Goal: Information Seeking & Learning: Compare options

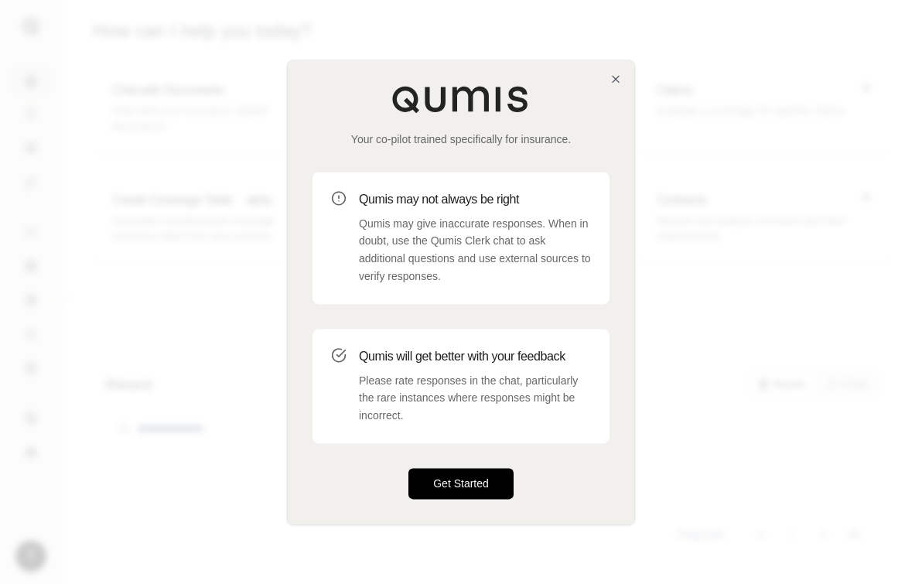
click at [438, 487] on button "Get Started" at bounding box center [461, 483] width 105 height 31
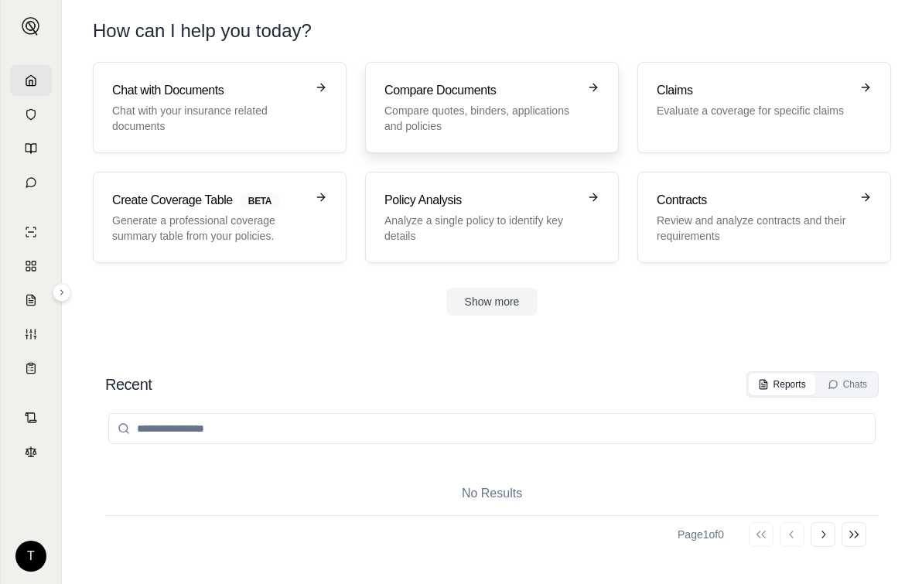
click at [482, 105] on p "Compare quotes, binders, applications and policies" at bounding box center [481, 118] width 193 height 31
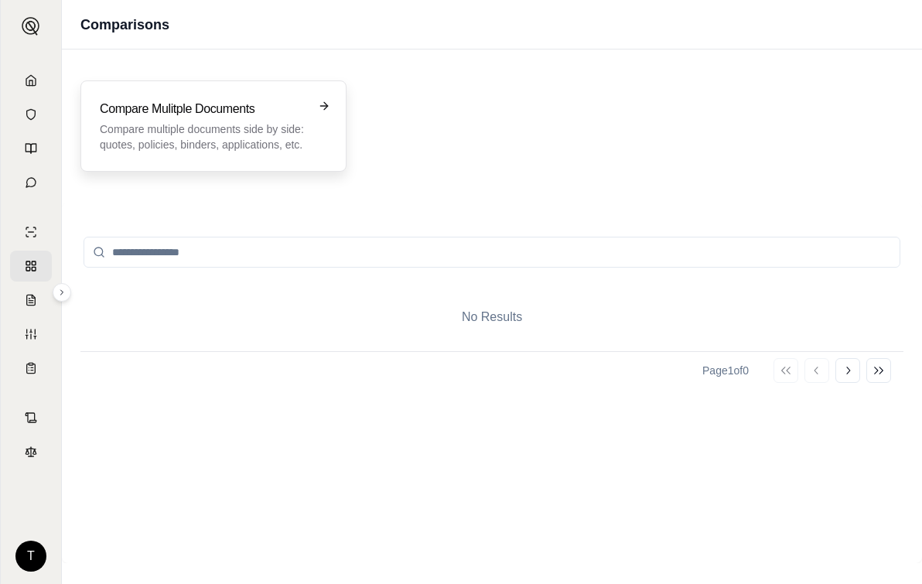
click at [202, 128] on p "Compare multiple documents side by side: quotes, policies, binders, application…" at bounding box center [203, 136] width 206 height 31
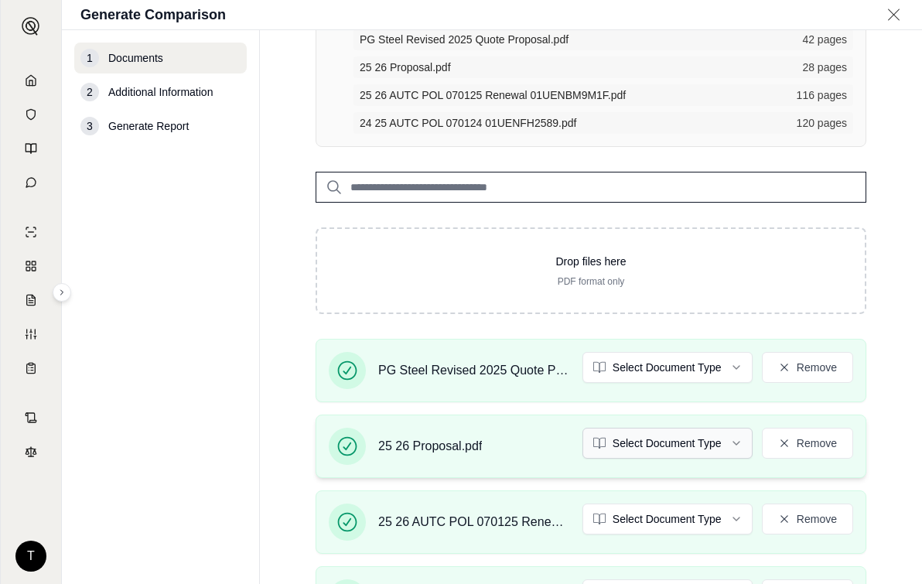
scroll to position [155, 0]
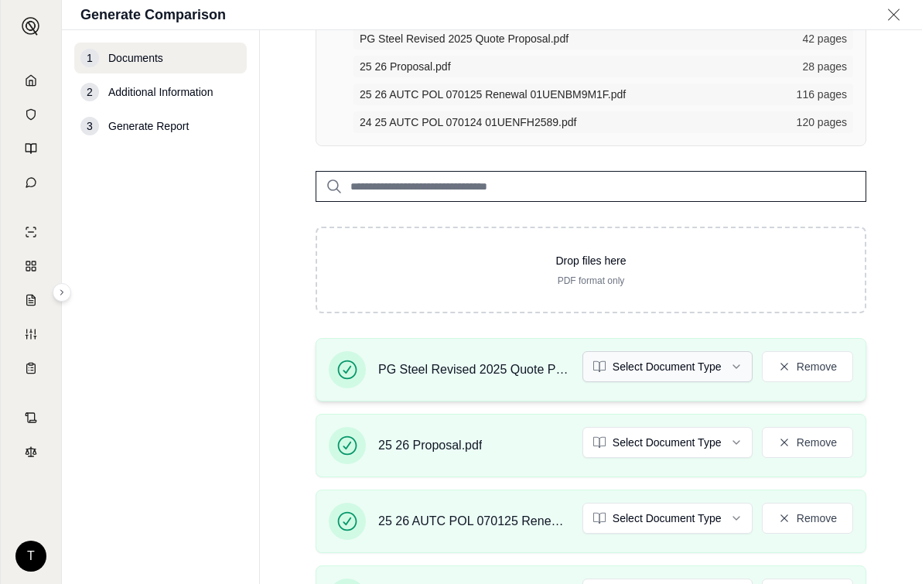
click at [727, 365] on html "T Generate Comparison 1 Documents 2 Additional Information 3 Generate Report Do…" at bounding box center [461, 292] width 922 height 584
click at [714, 444] on html "Document type updated successfully T Generate Comparison 1 Documents 2 Addition…" at bounding box center [461, 292] width 922 height 584
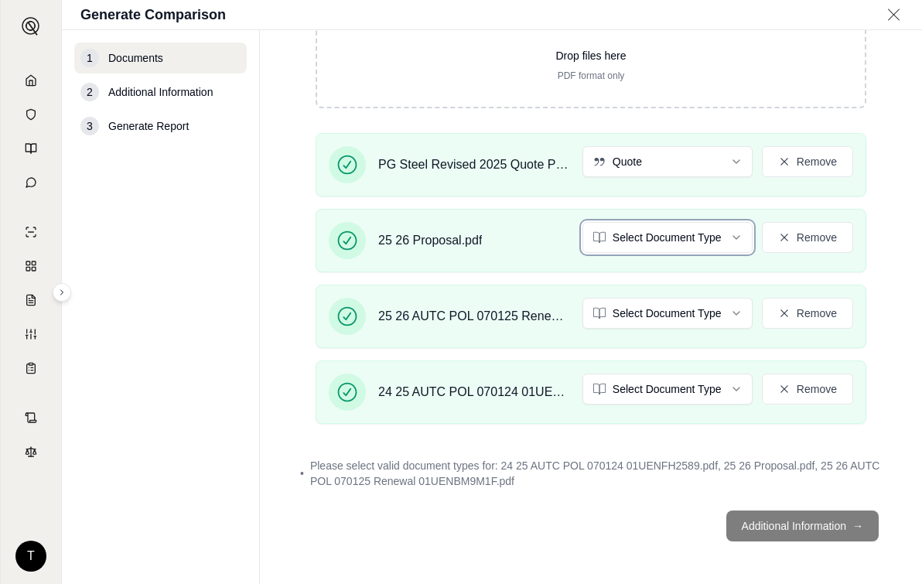
scroll to position [361, 0]
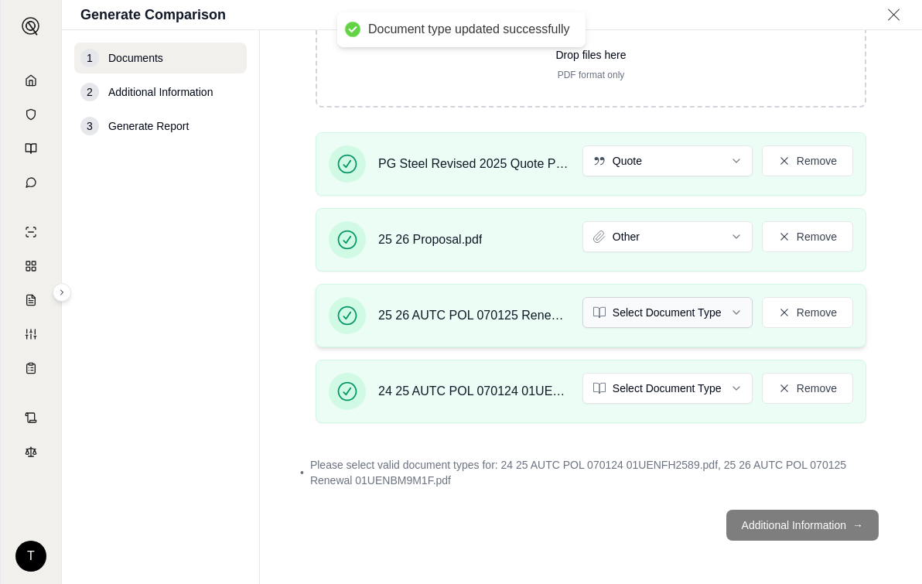
click at [728, 313] on html "Document type updated successfully T Generate Comparison 1 Documents 2 Addition…" at bounding box center [461, 292] width 922 height 584
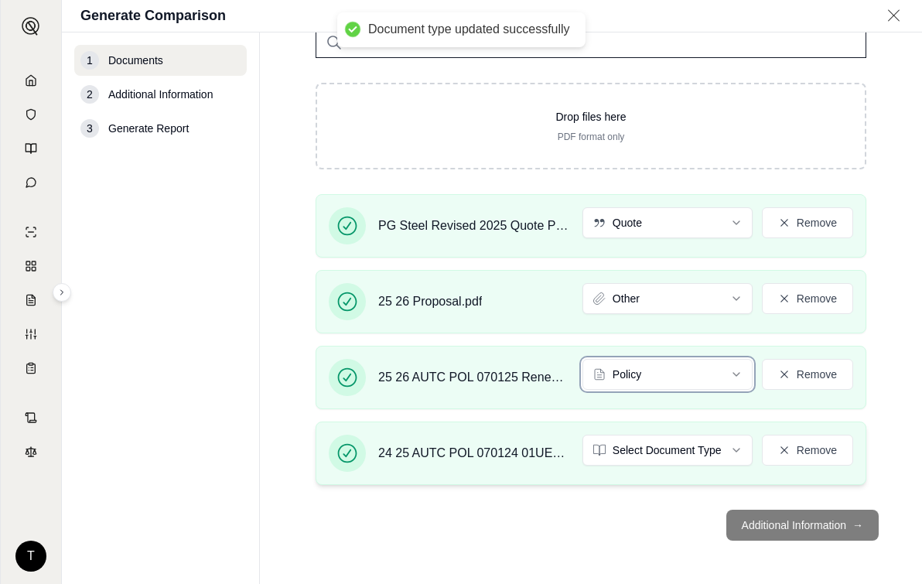
scroll to position [346, 0]
click at [719, 422] on div "24 25 AUTC POL 070124 01UENFH2589.pdf Select Document Type Remove" at bounding box center [591, 453] width 551 height 63
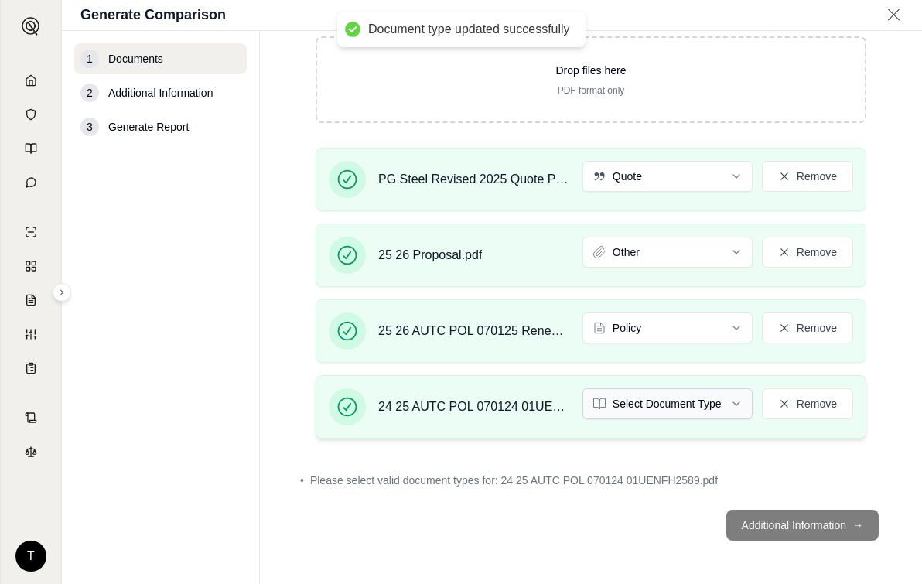
click at [727, 403] on html "Document type updated successfully T Generate Comparison 1 Documents 2 Addition…" at bounding box center [461, 292] width 922 height 584
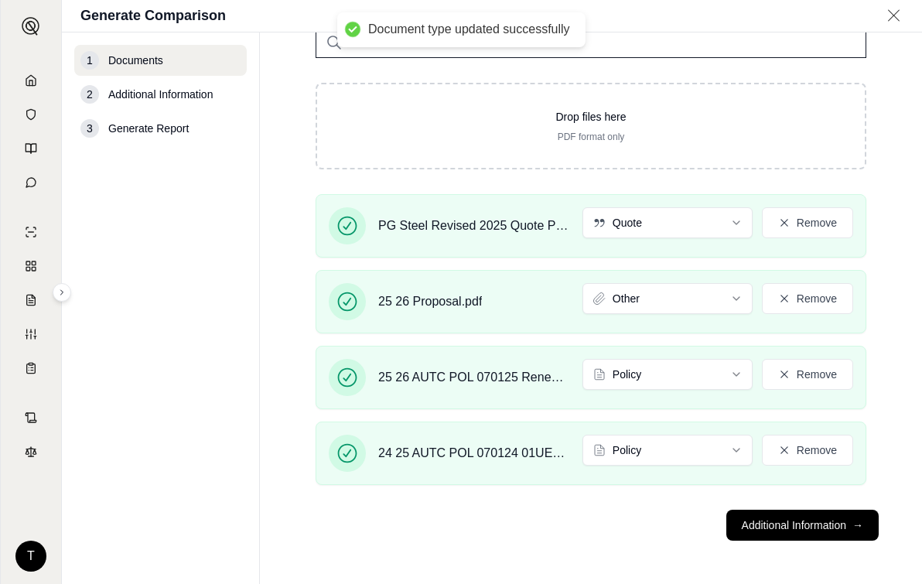
click at [756, 521] on footer "Additional Information →" at bounding box center [591, 526] width 600 height 56
click at [125, 388] on nav "1 Documents 2 Additional Information 3 Generate Report" at bounding box center [161, 308] width 198 height 552
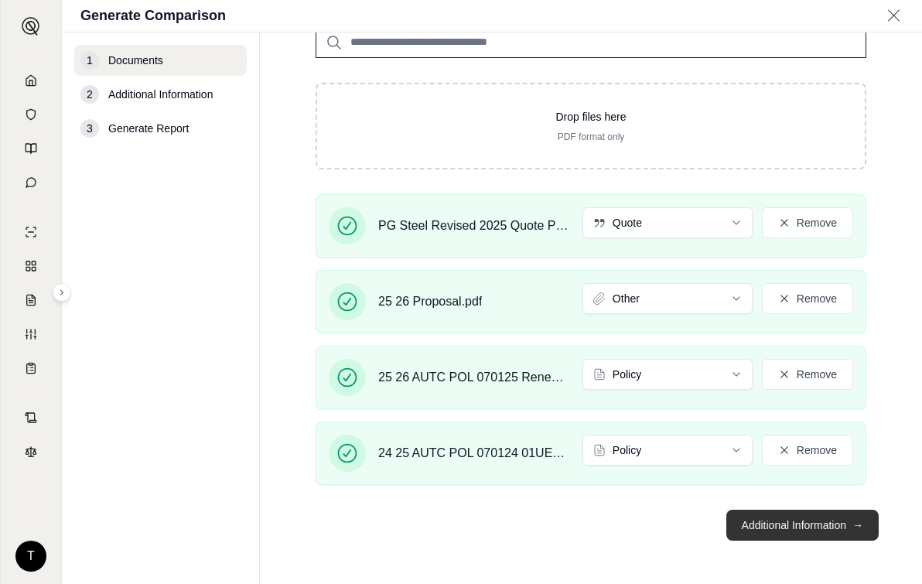
click at [765, 528] on button "Additional Information →" at bounding box center [803, 525] width 152 height 31
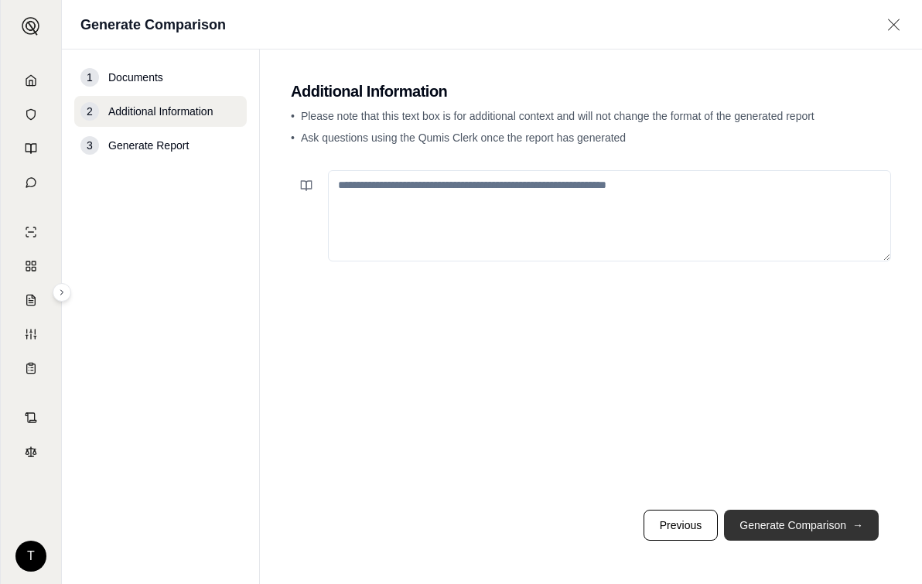
scroll to position [0, 0]
paste textarea "**********"
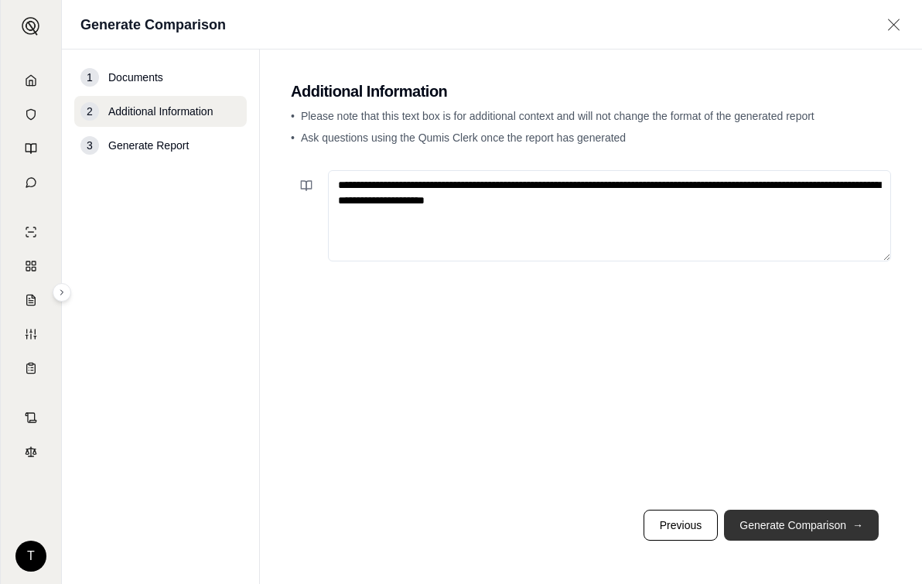
type textarea "**********"
click at [795, 522] on button "Generate Comparison →" at bounding box center [801, 525] width 155 height 31
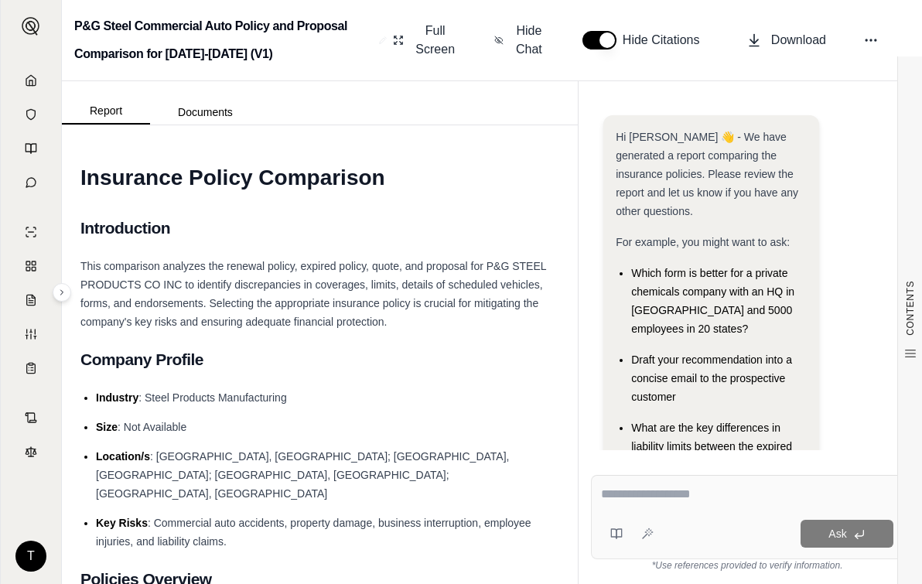
scroll to position [253, 0]
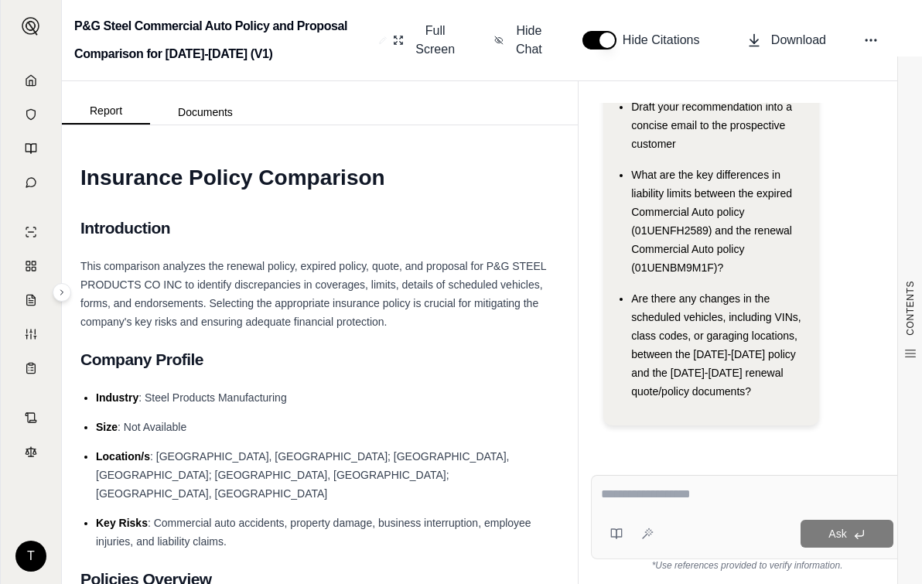
click at [319, 396] on li "Industry : Steel Products Manufacturing" at bounding box center [327, 397] width 463 height 19
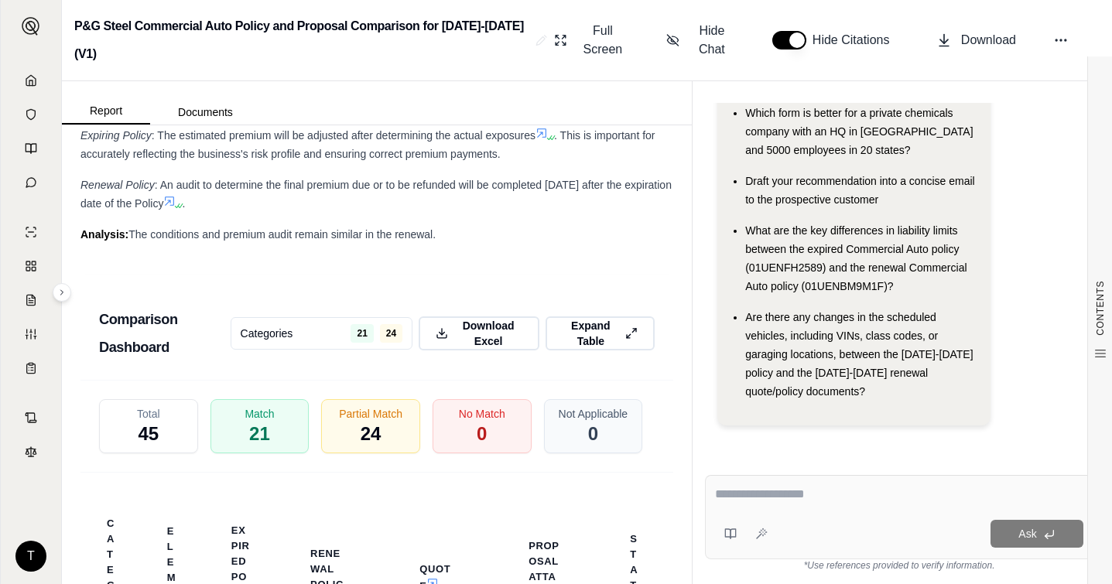
scroll to position [3720, 0]
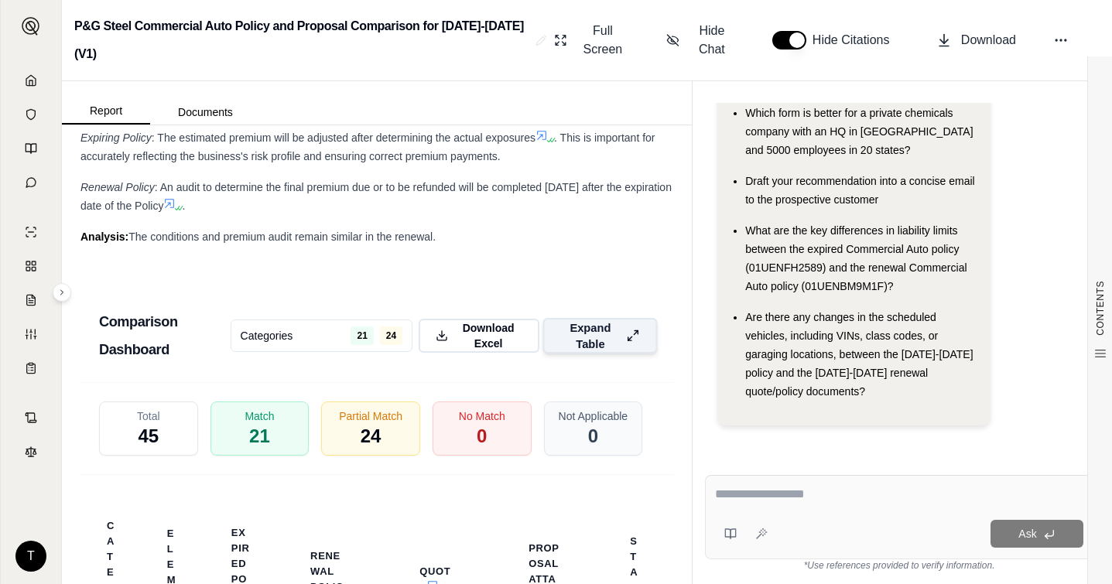
click at [627, 328] on icon at bounding box center [633, 336] width 13 height 16
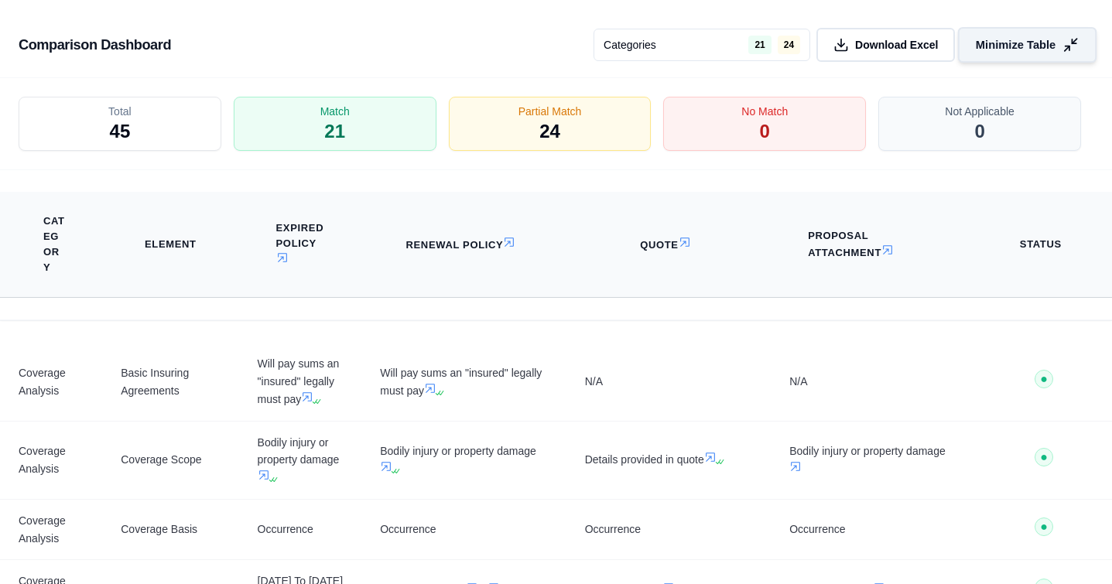
scroll to position [3394, 0]
click at [535, 125] on div "Partial Match 24" at bounding box center [549, 124] width 213 height 57
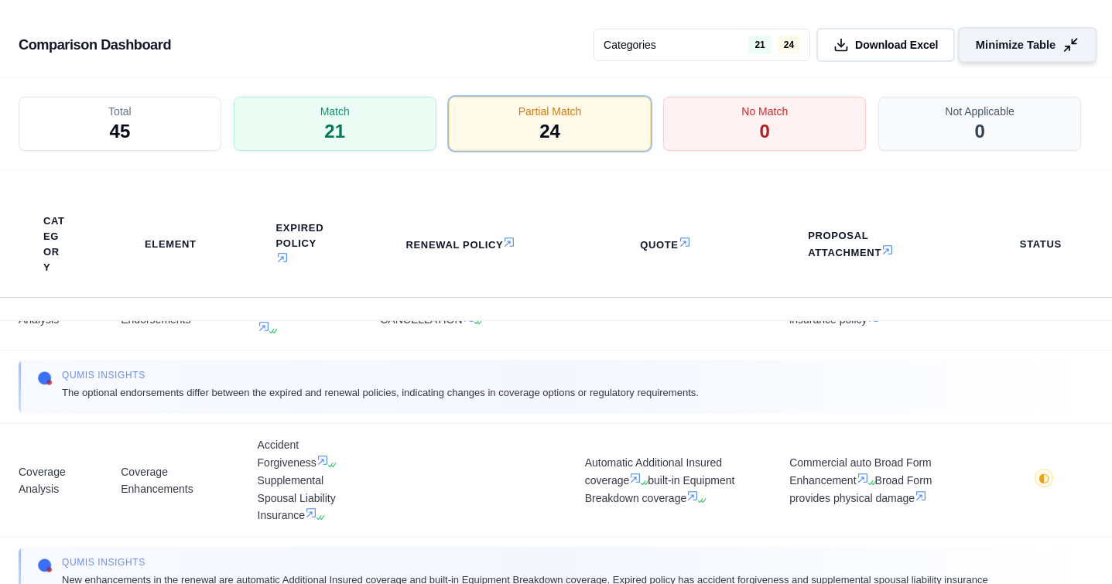
scroll to position [696, 0]
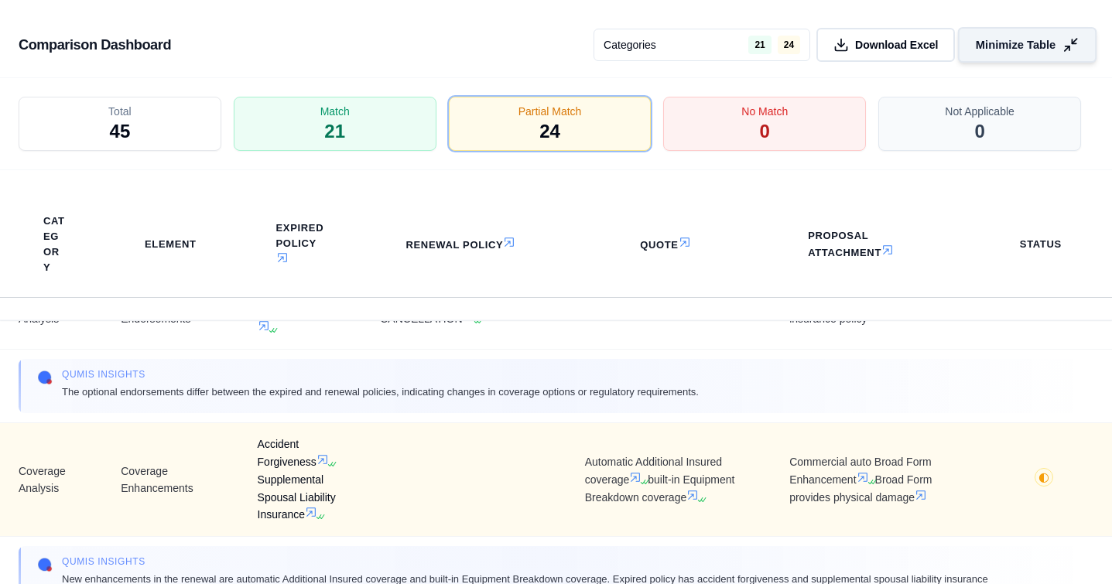
click at [328, 463] on icon at bounding box center [330, 464] width 9 height 9
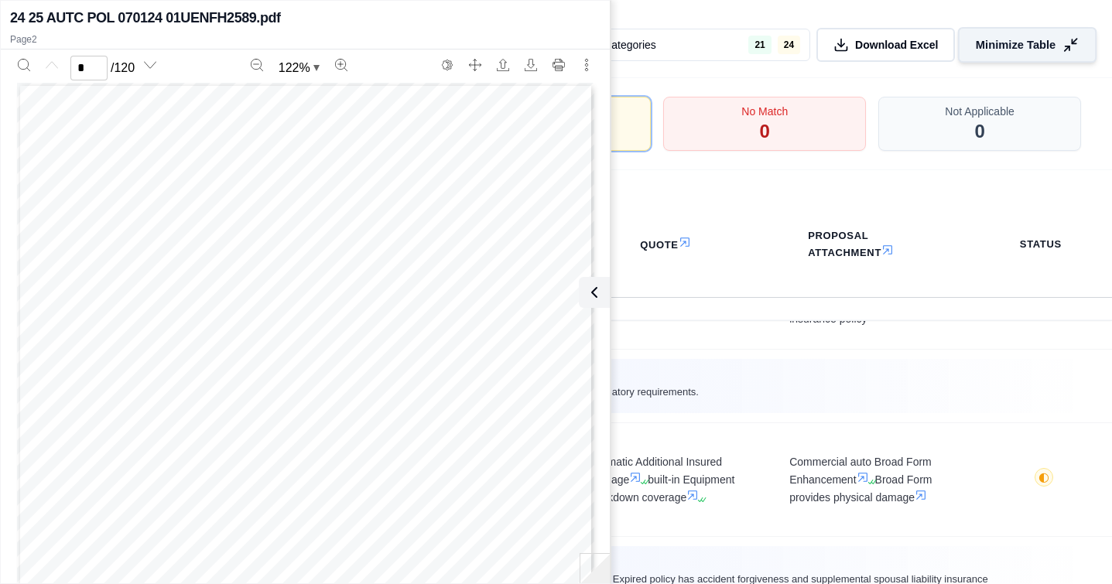
scroll to position [0, 0]
type input "*"
click at [593, 296] on icon at bounding box center [594, 292] width 19 height 19
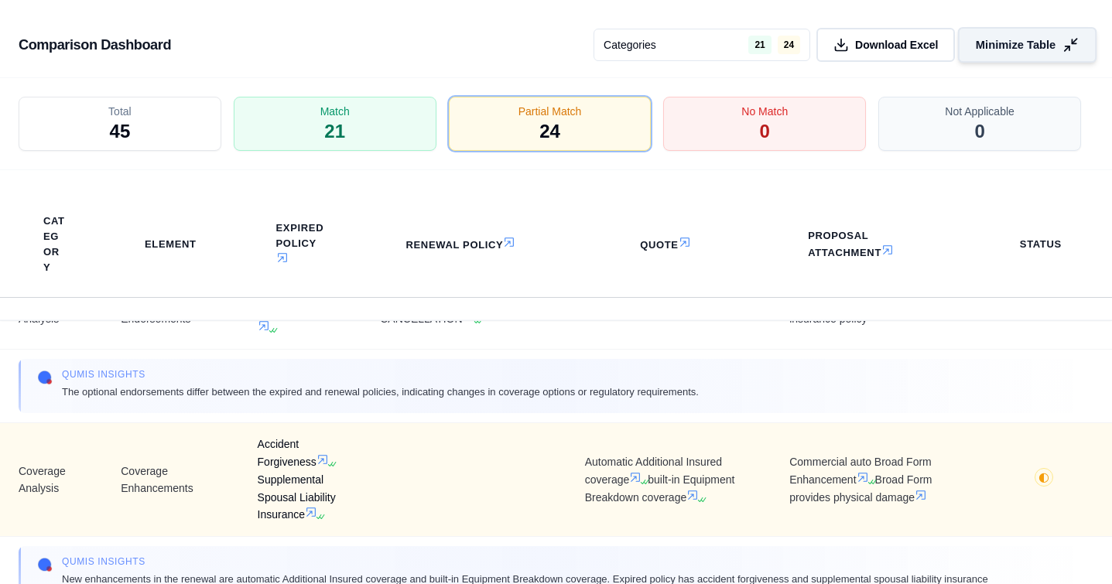
click at [317, 516] on icon at bounding box center [318, 516] width 9 height 9
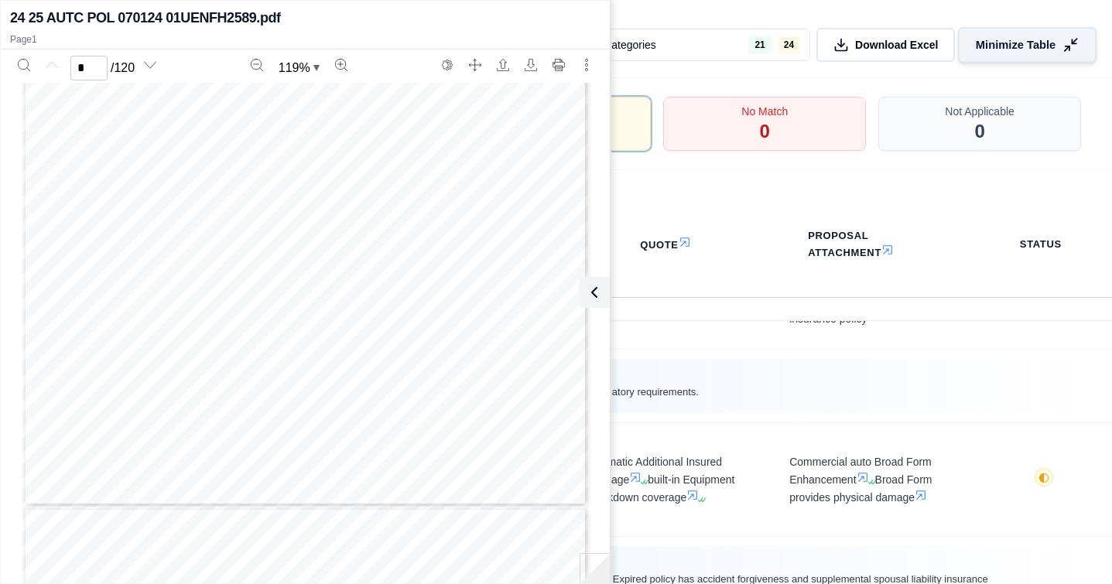
scroll to position [309, 0]
click at [603, 282] on button at bounding box center [591, 292] width 31 height 31
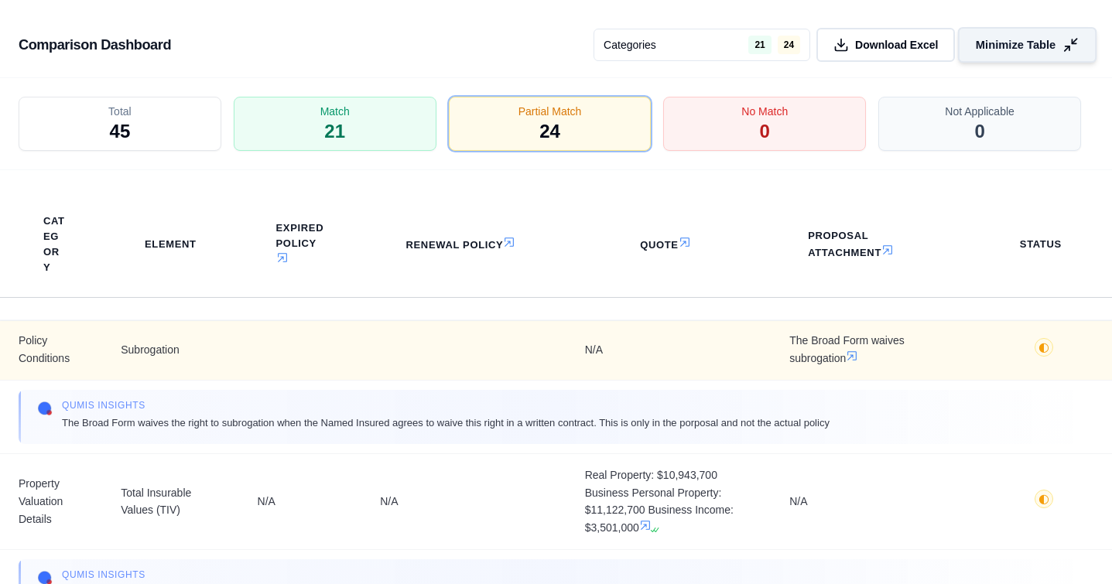
scroll to position [1625, 0]
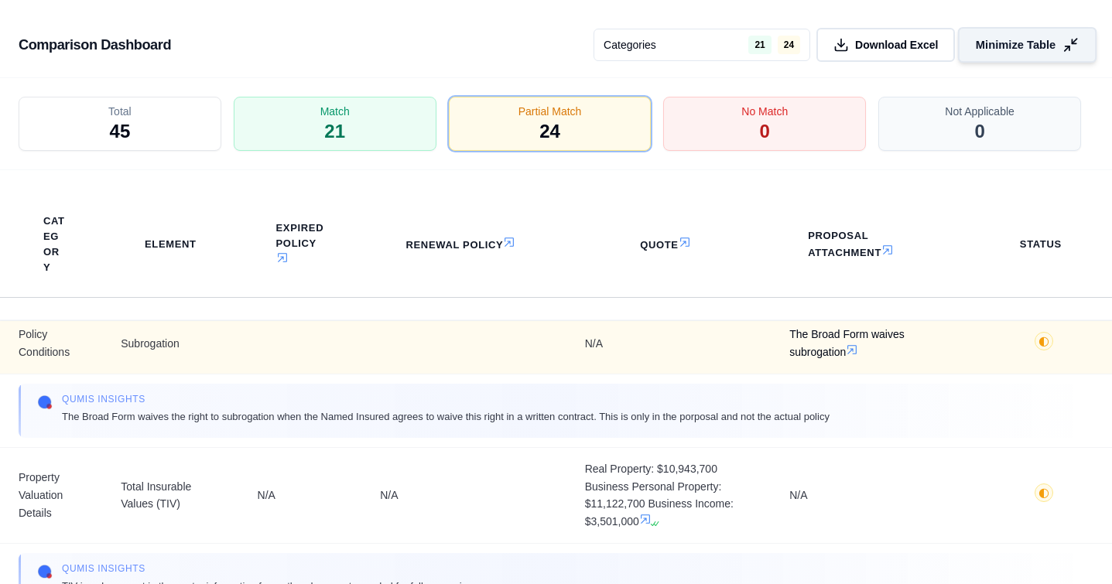
click at [850, 344] on icon at bounding box center [852, 350] width 12 height 12
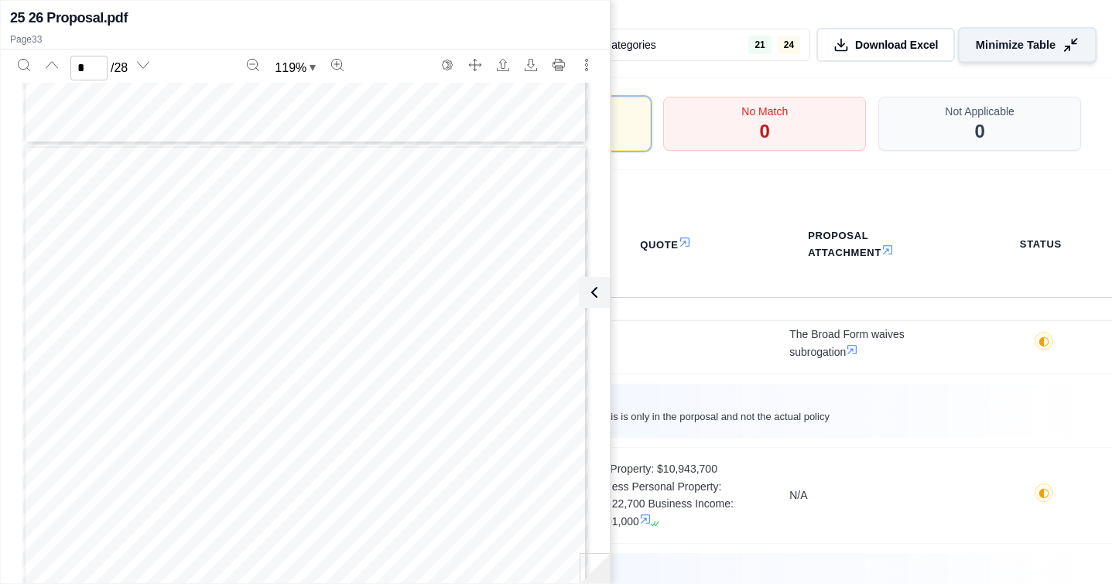
scroll to position [696, 0]
type input "*"
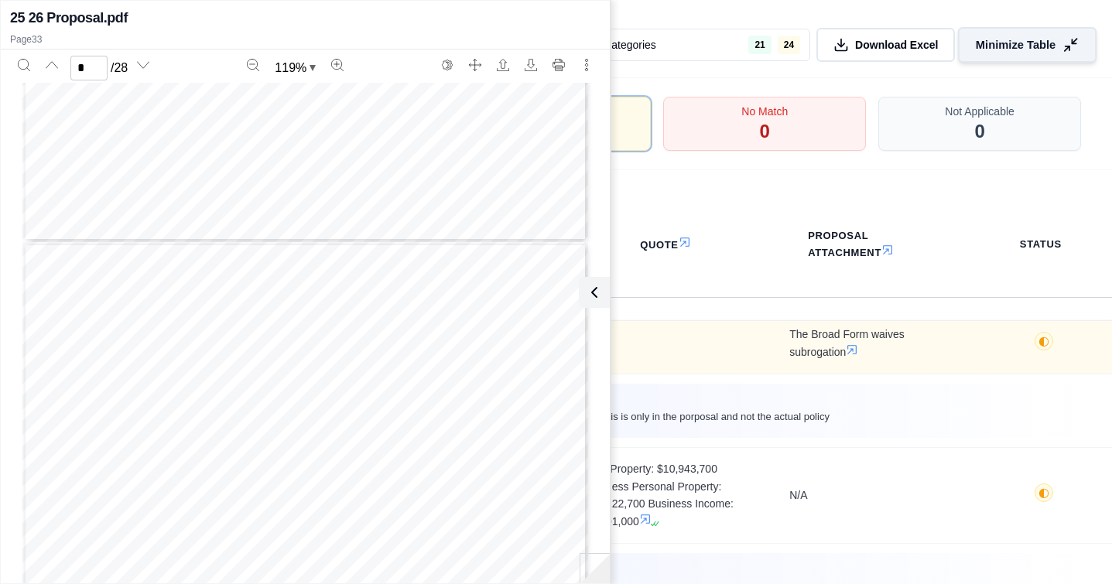
scroll to position [1315, 0]
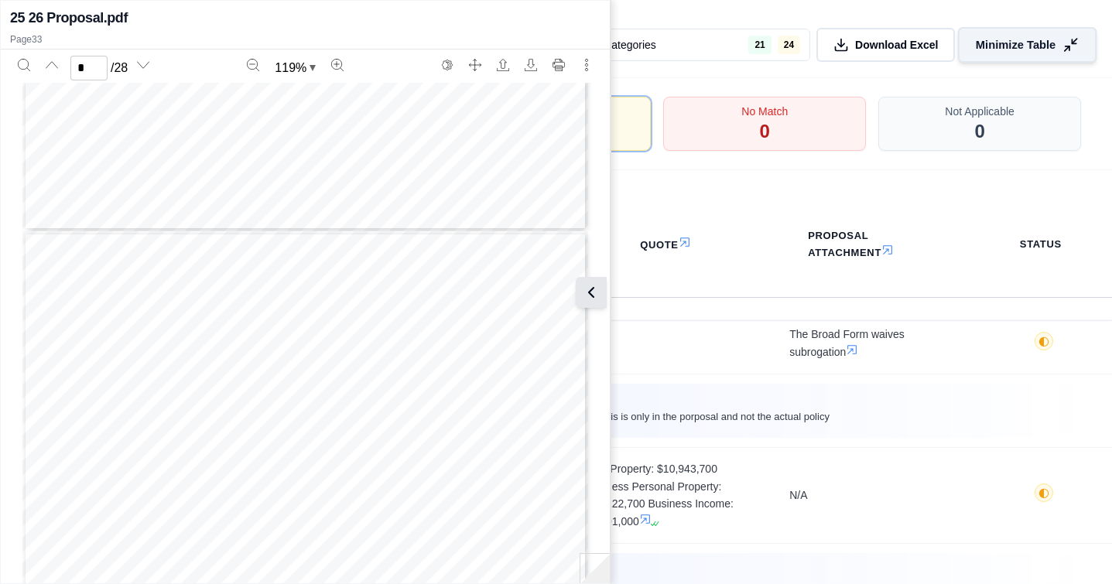
click at [597, 289] on icon at bounding box center [591, 292] width 19 height 19
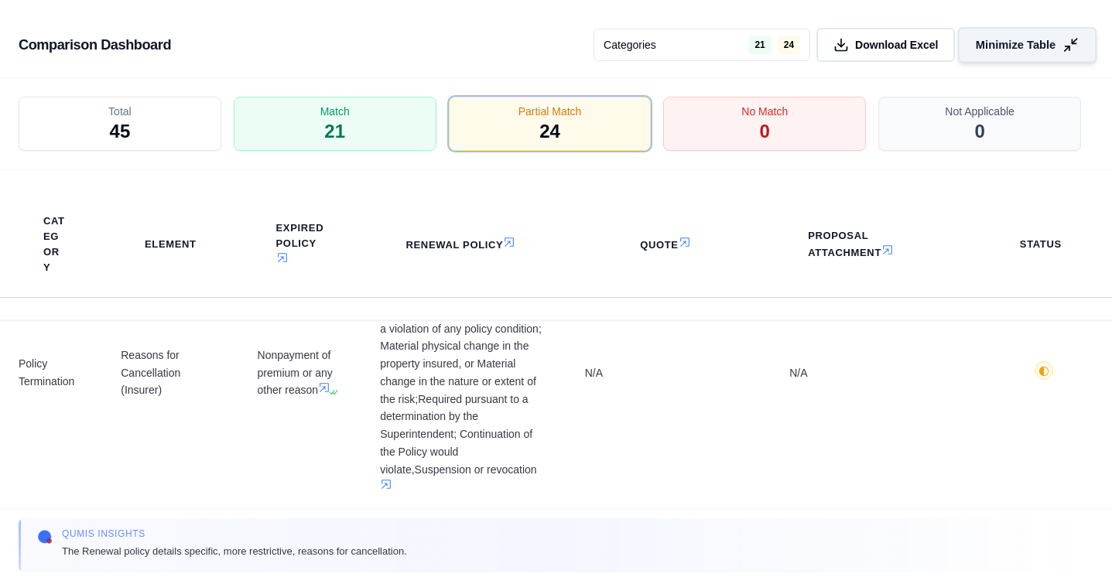
scroll to position [4751, 0]
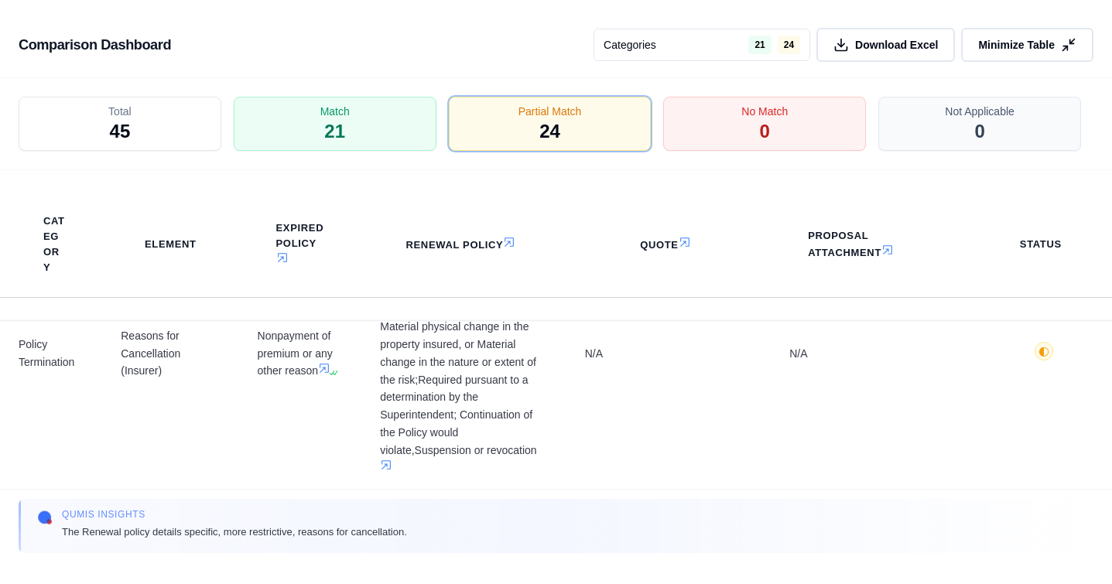
drag, startPoint x: 1068, startPoint y: 43, endPoint x: 1055, endPoint y: 3, distance: 41.4
click at [921, 43] on icon at bounding box center [1068, 44] width 15 height 15
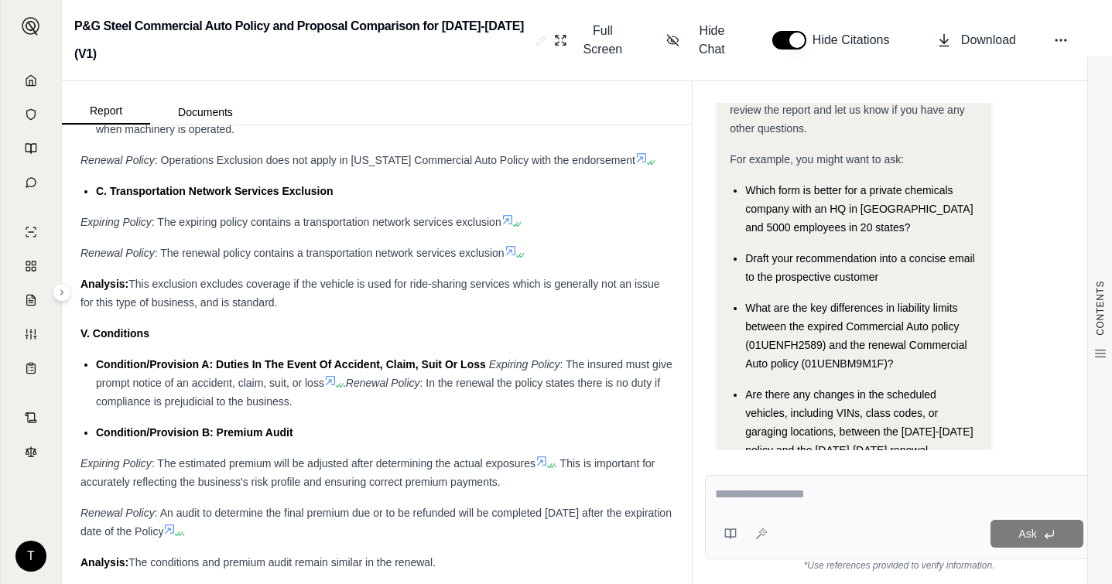
scroll to position [142, 0]
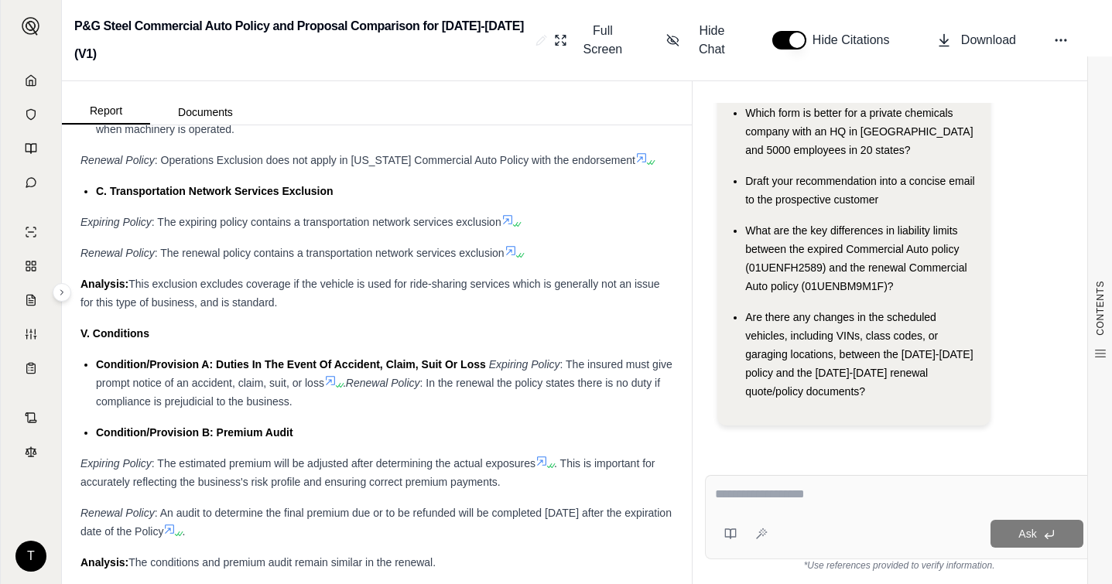
paste textarea "**********"
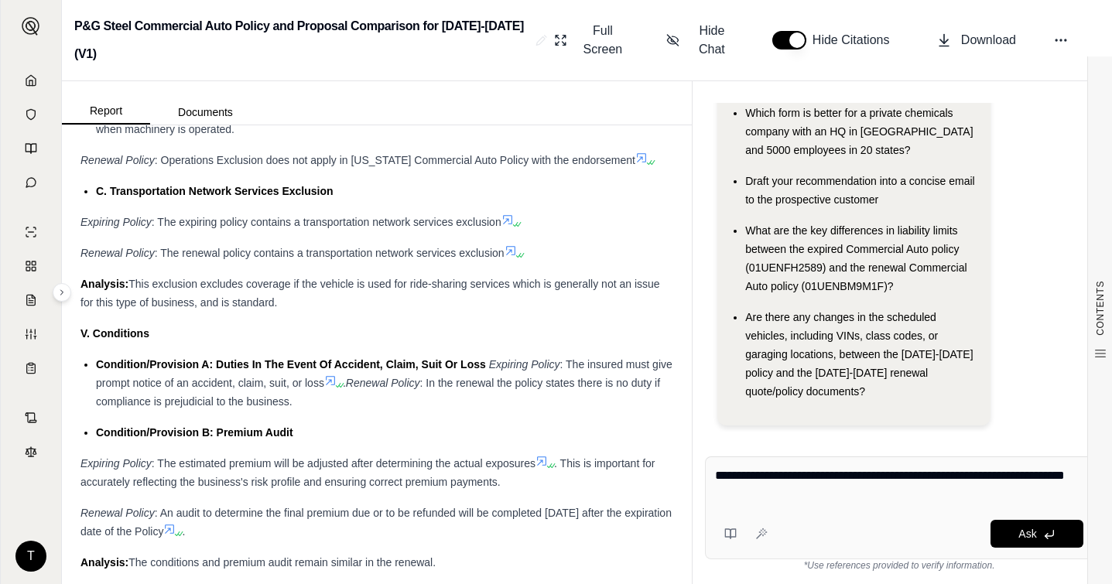
click at [730, 476] on textarea "**********" at bounding box center [899, 485] width 368 height 37
click at [846, 478] on textarea "**********" at bounding box center [899, 485] width 368 height 37
type textarea "**********"
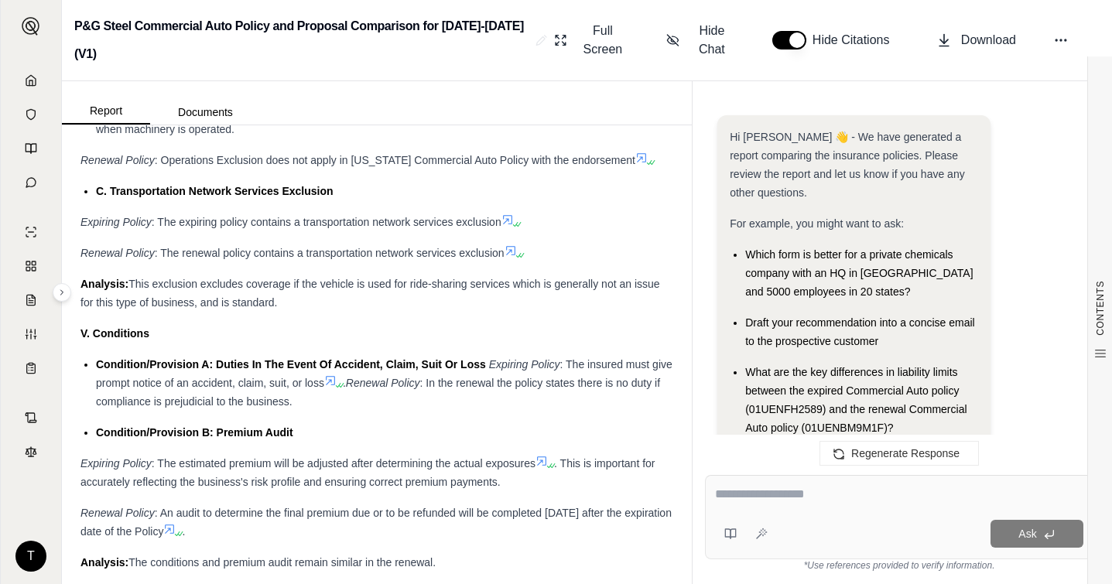
scroll to position [2341, 0]
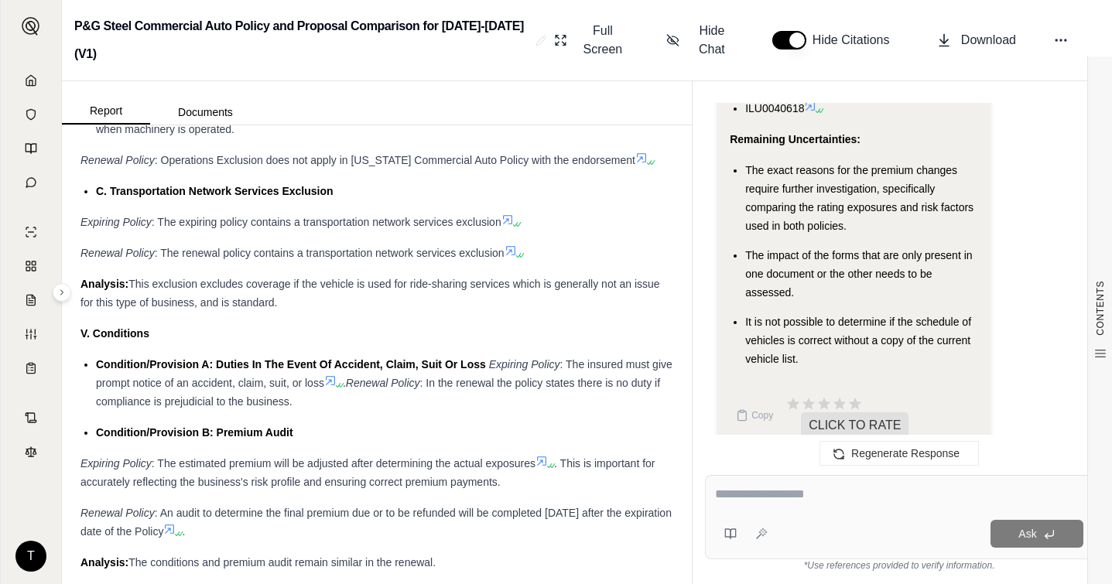
click at [781, 249] on span "The impact of the forms that are only present in one document or the other need…" at bounding box center [858, 274] width 227 height 50
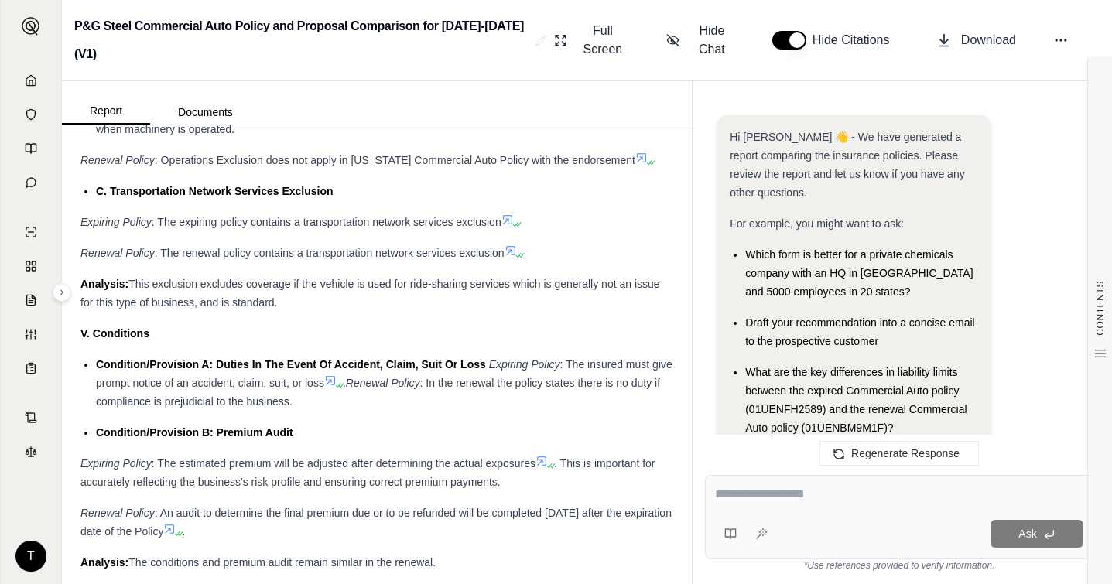
scroll to position [0, 0]
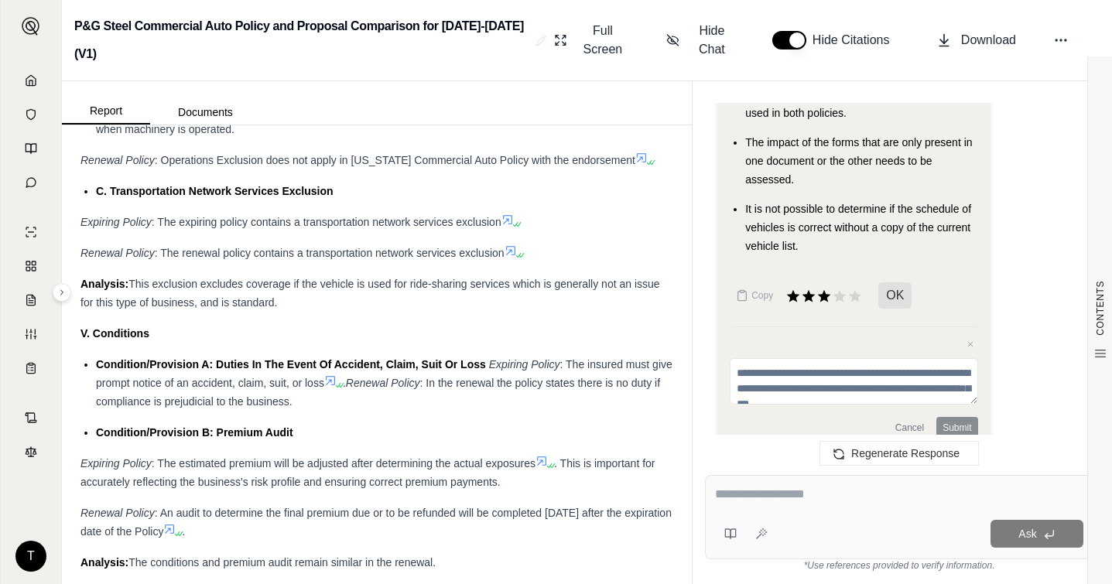
click at [740, 501] on textarea at bounding box center [899, 494] width 368 height 19
paste textarea "**********"
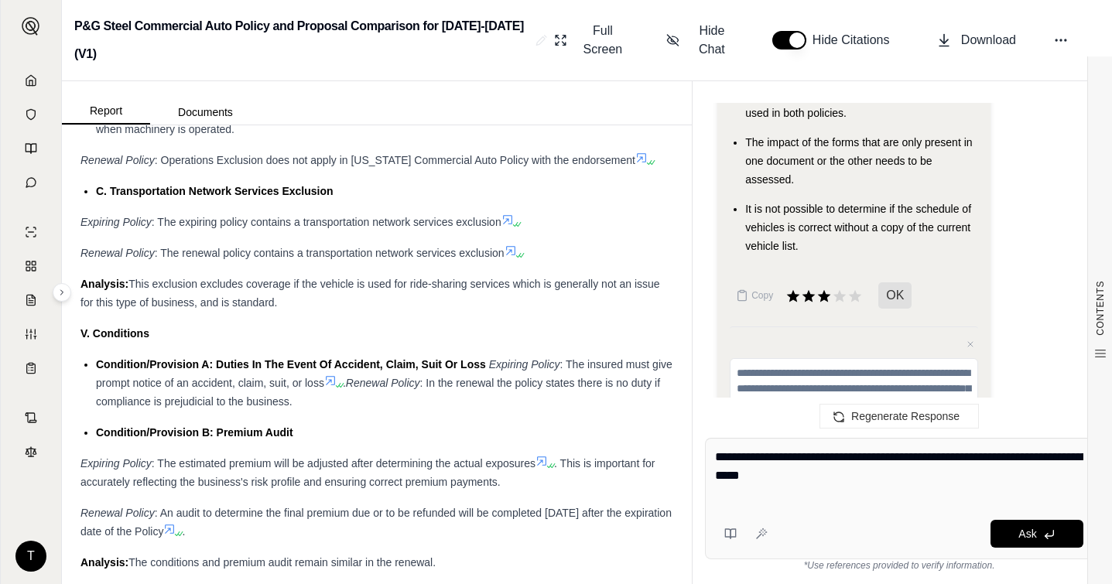
click at [732, 457] on textarea "**********" at bounding box center [899, 476] width 368 height 56
click at [850, 458] on textarea "**********" at bounding box center [899, 476] width 368 height 56
type textarea "**********"
click at [921, 536] on icon at bounding box center [1049, 533] width 9 height 5
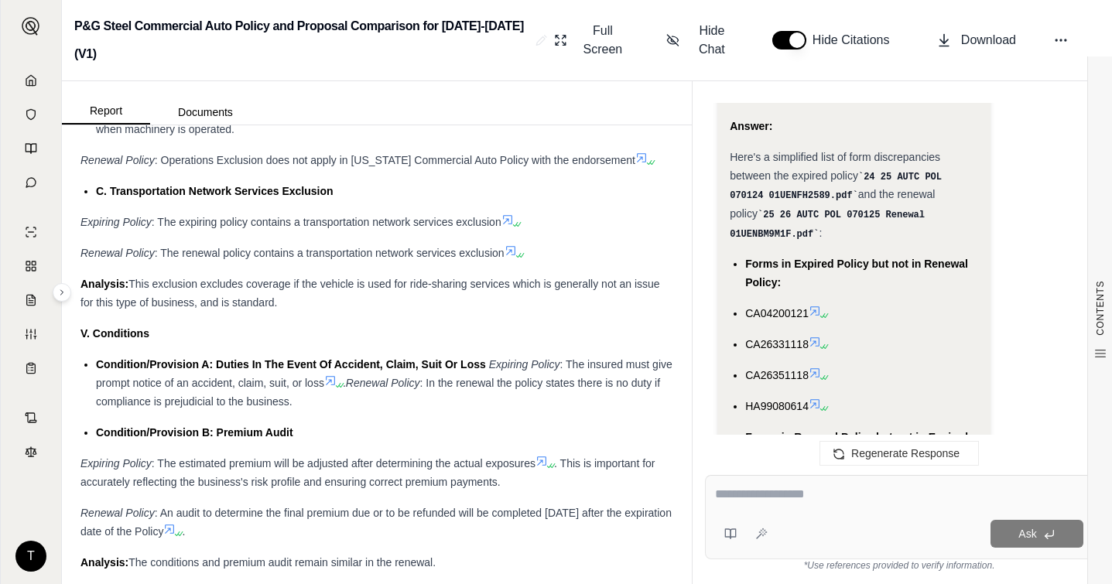
scroll to position [3467, 0]
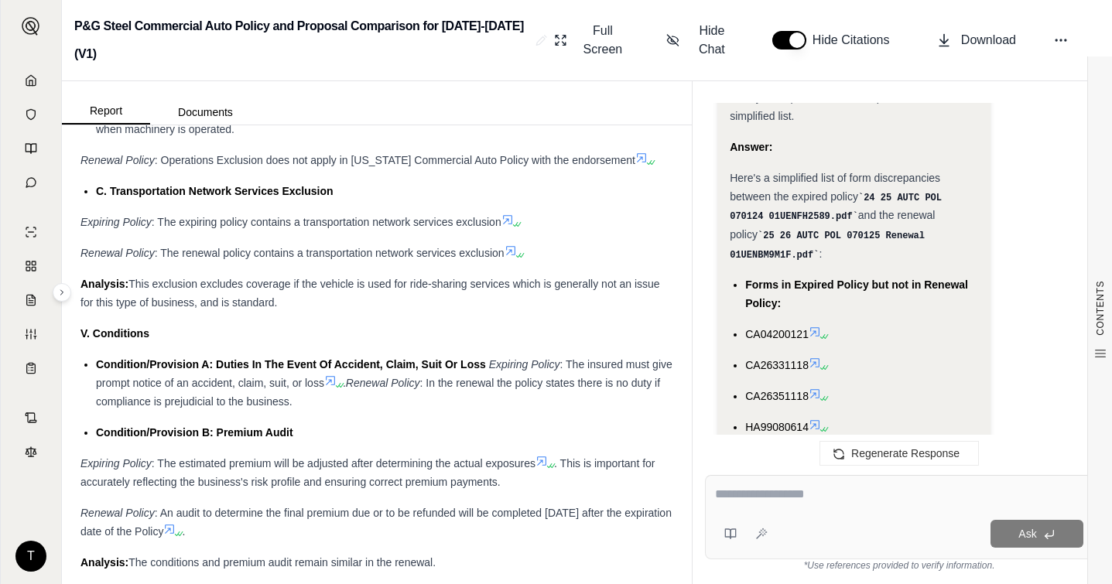
click at [819, 326] on icon at bounding box center [815, 332] width 12 height 12
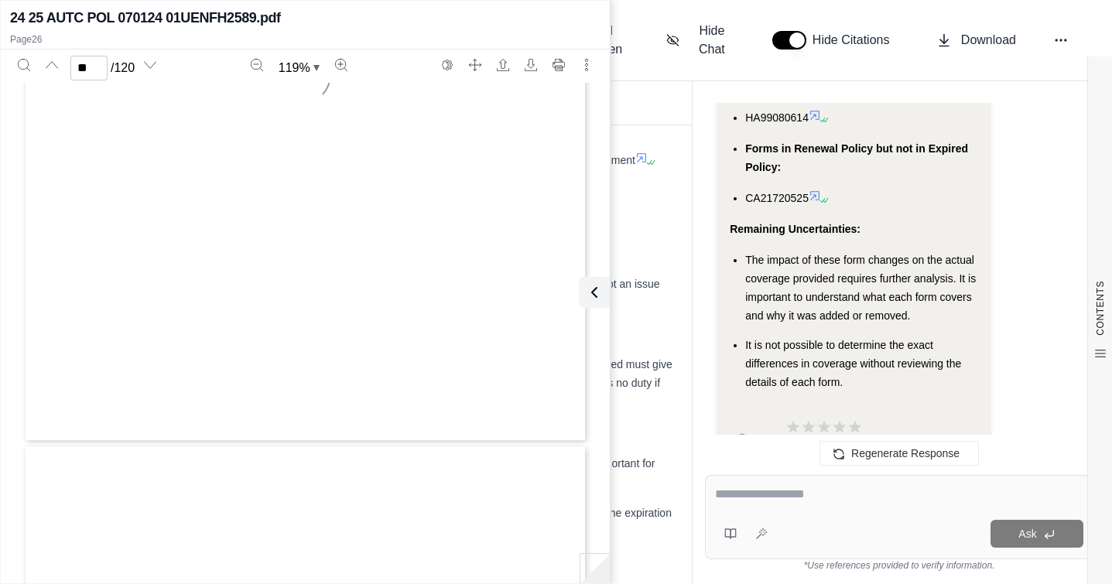
type input "**"
click at [590, 290] on icon at bounding box center [591, 292] width 19 height 19
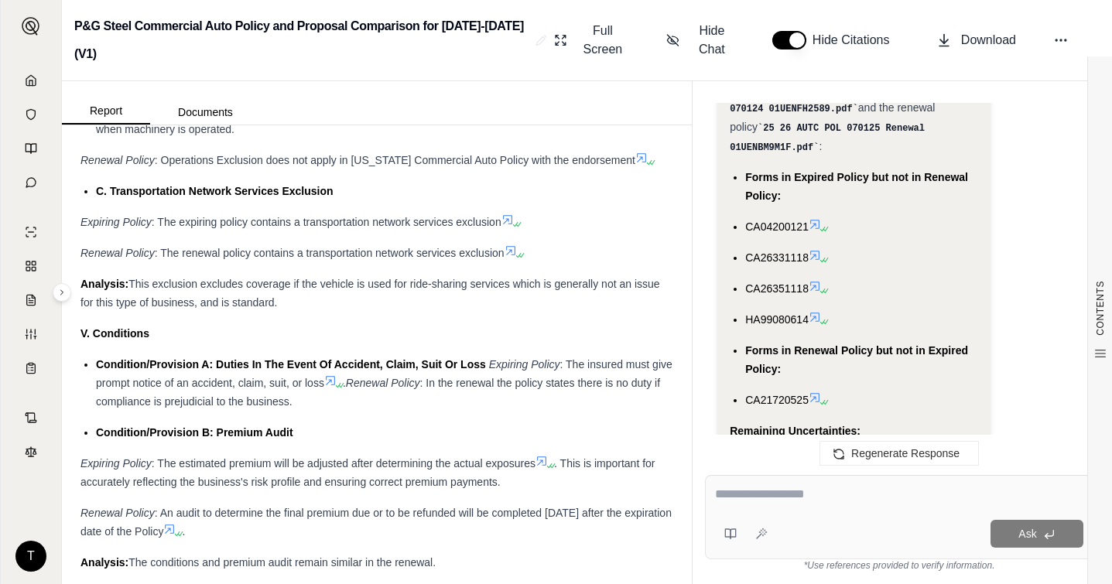
scroll to position [3544, 0]
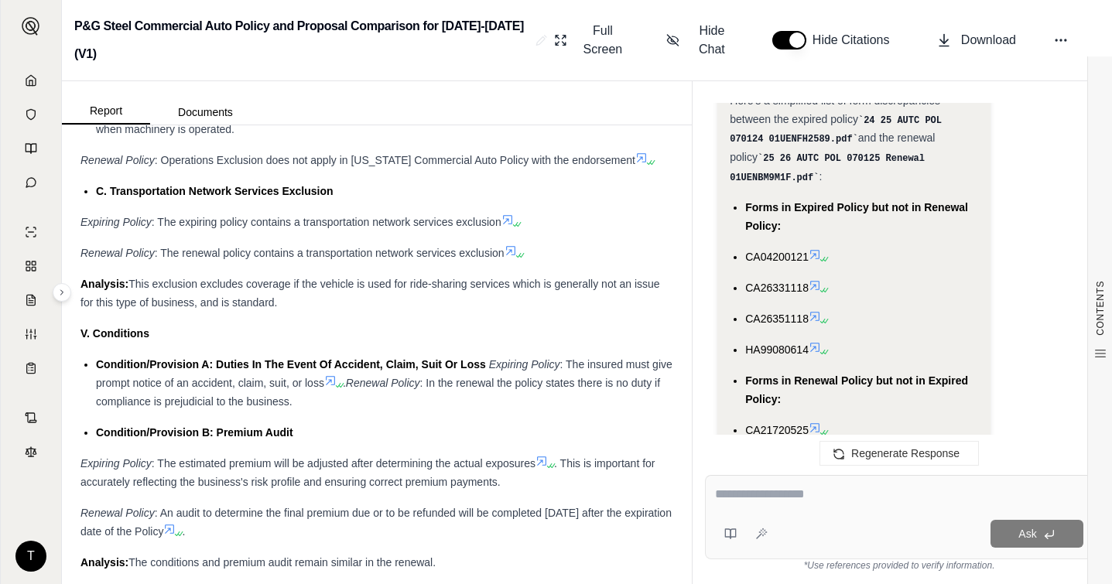
click at [747, 201] on span "Forms in Expired Policy but not in Renewal Policy:" at bounding box center [856, 216] width 223 height 31
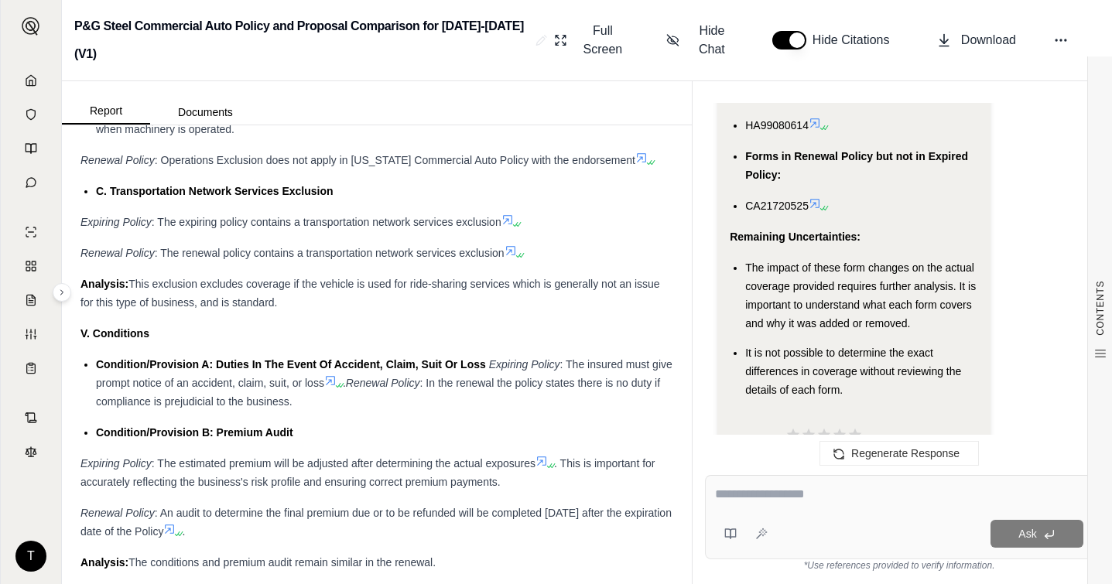
scroll to position [0, 0]
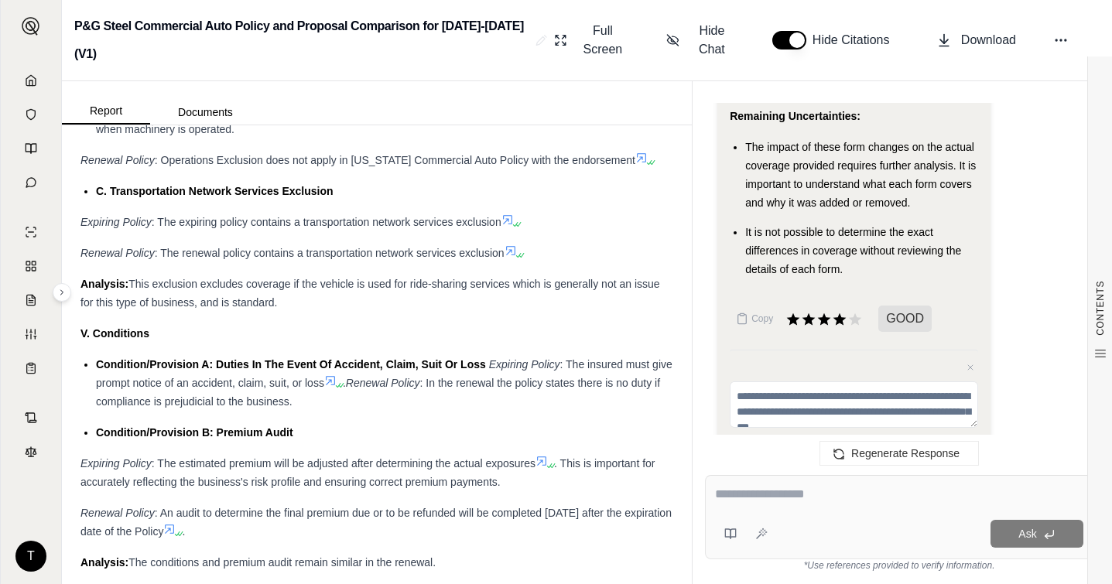
drag, startPoint x: 747, startPoint y: 160, endPoint x: 850, endPoint y: 335, distance: 202.5
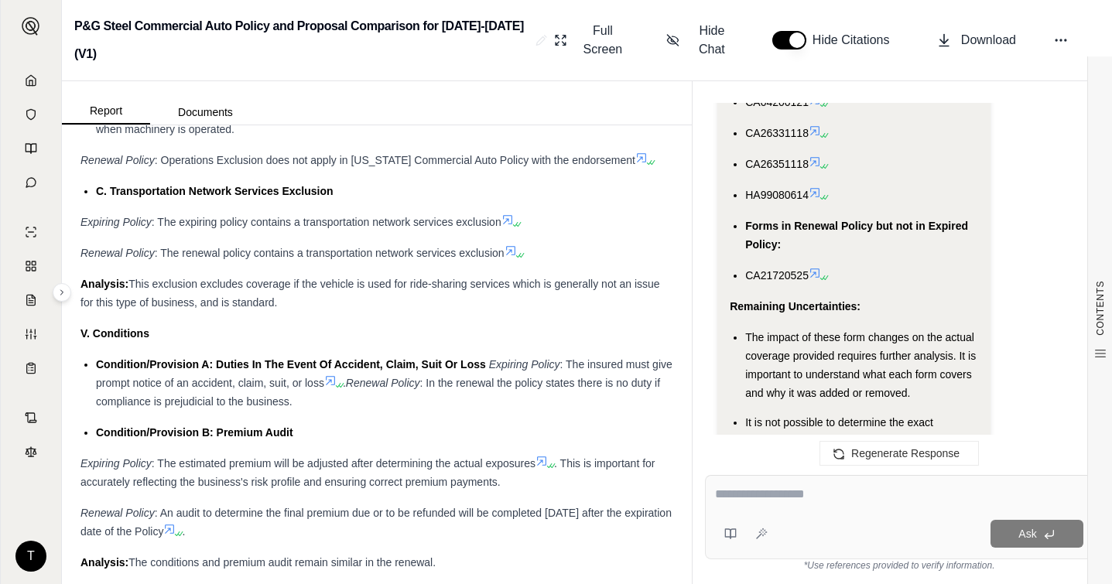
scroll to position [3530, 0]
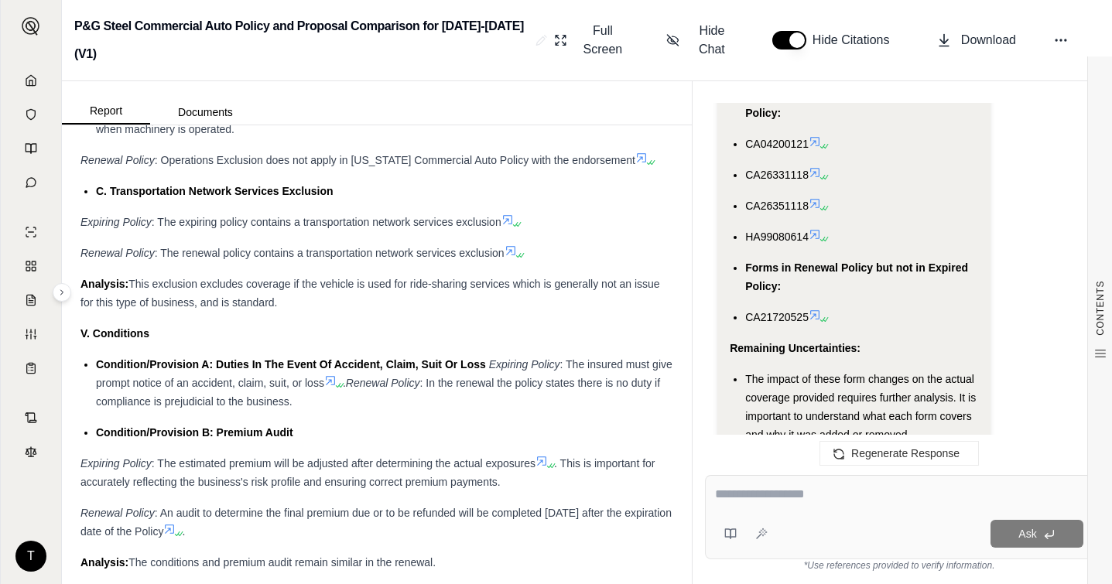
click at [820, 315] on icon at bounding box center [822, 319] width 9 height 9
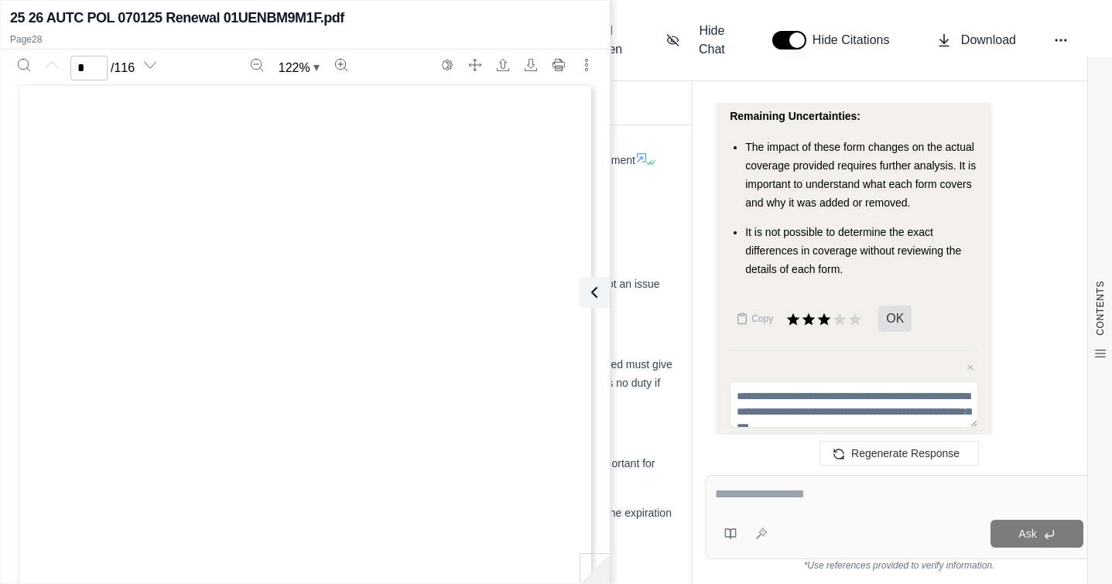
scroll to position [0, 0]
type input "**"
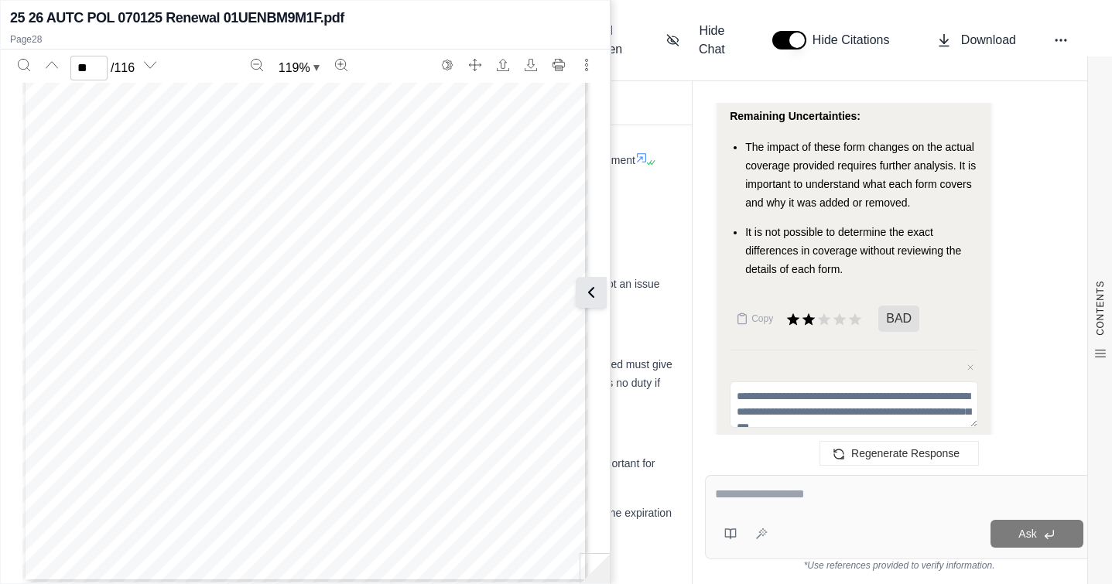
click at [597, 296] on icon at bounding box center [591, 292] width 19 height 19
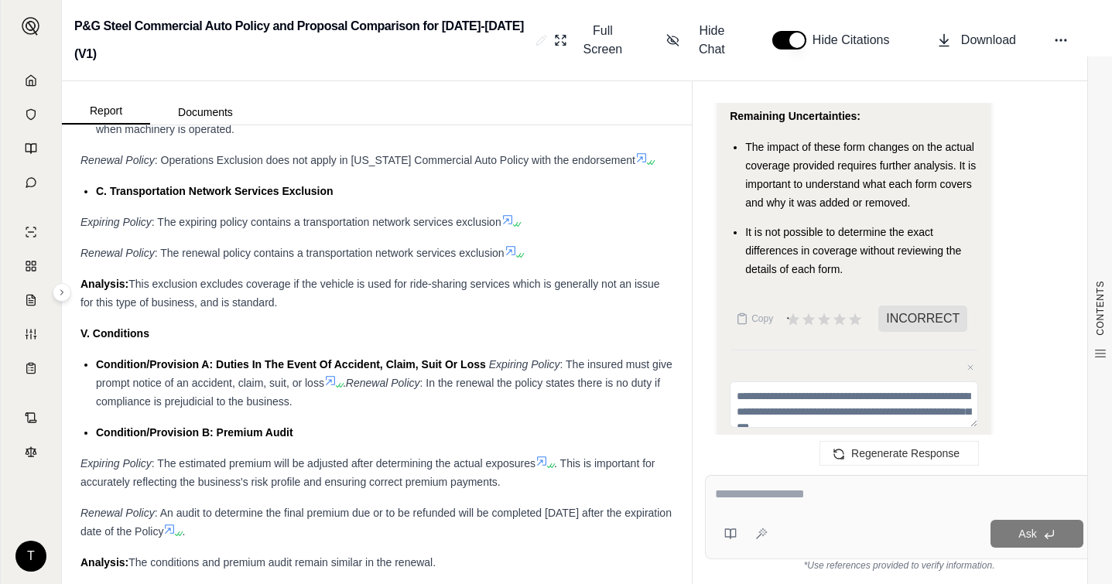
scroll to position [0, 0]
